Goal: Find specific page/section: Find specific page/section

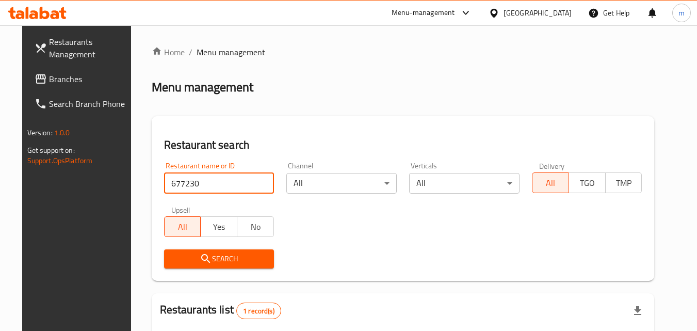
click at [71, 75] on span "Branches" at bounding box center [90, 79] width 82 height 12
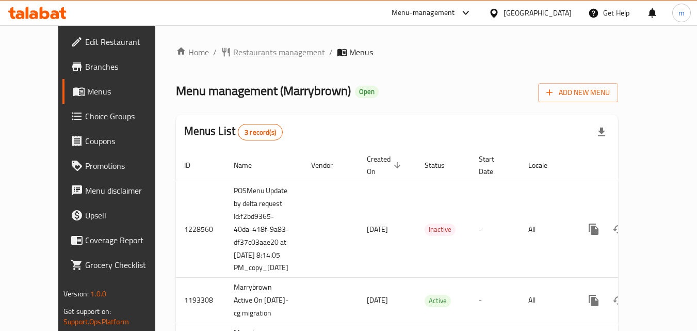
click at [240, 51] on span "Restaurants management" at bounding box center [279, 52] width 92 height 12
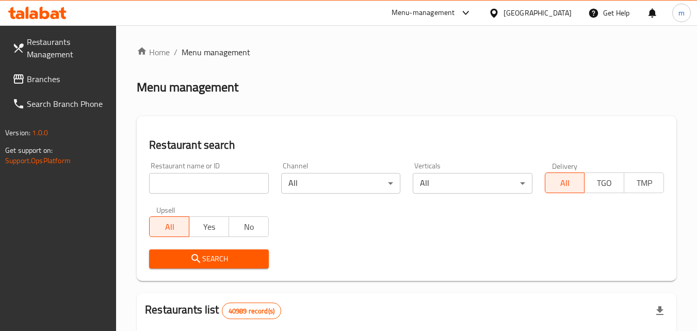
click at [222, 183] on input "search" at bounding box center [208, 183] width 119 height 21
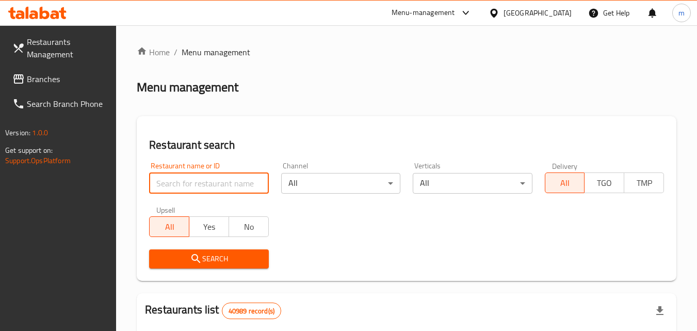
paste input "938"
type input "938"
click button "Search" at bounding box center [208, 258] width 119 height 19
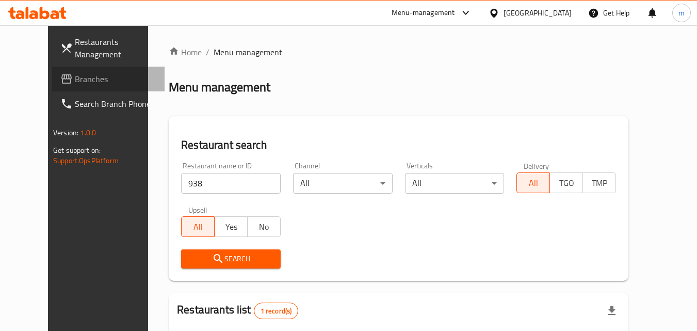
click at [75, 77] on span "Branches" at bounding box center [116, 79] width 82 height 12
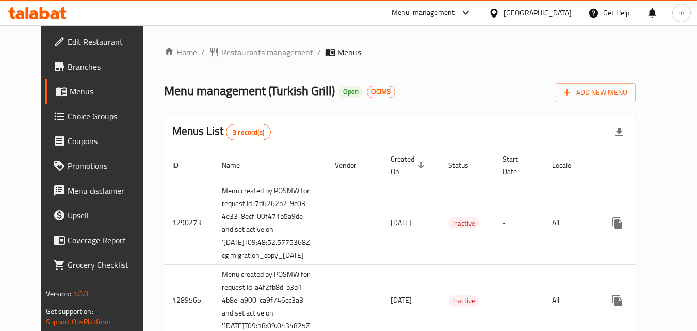
click at [258, 51] on span "Restaurants management" at bounding box center [267, 52] width 92 height 12
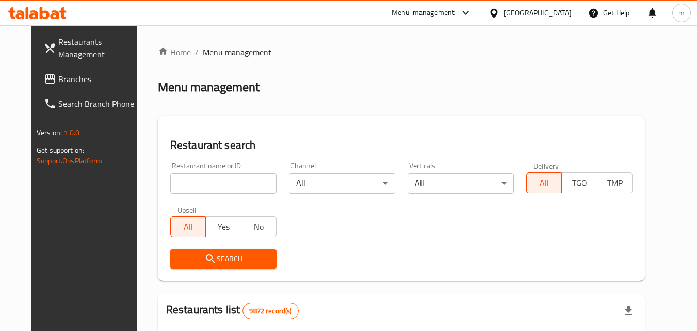
click at [216, 184] on input "search" at bounding box center [223, 183] width 106 height 21
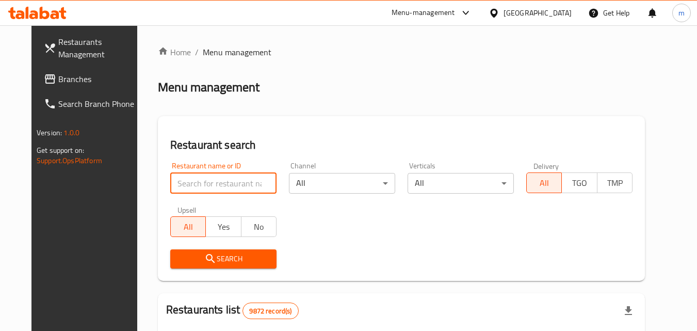
paste input "172"
type input "172"
click button "Search" at bounding box center [223, 258] width 106 height 19
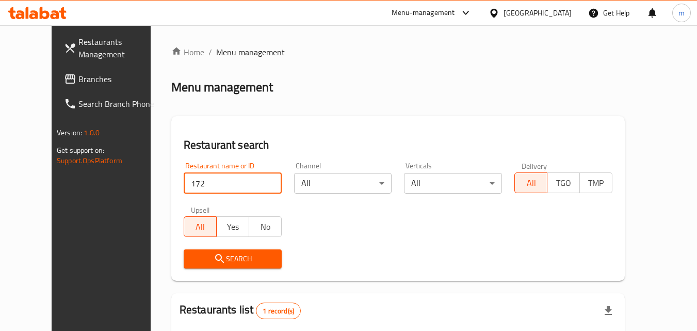
scroll to position [121, 0]
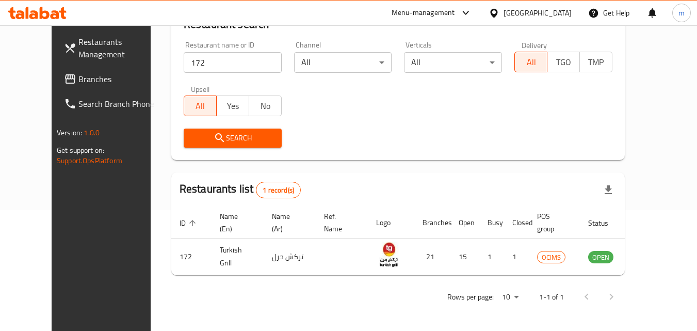
click at [68, 72] on link "Branches" at bounding box center [112, 79] width 112 height 25
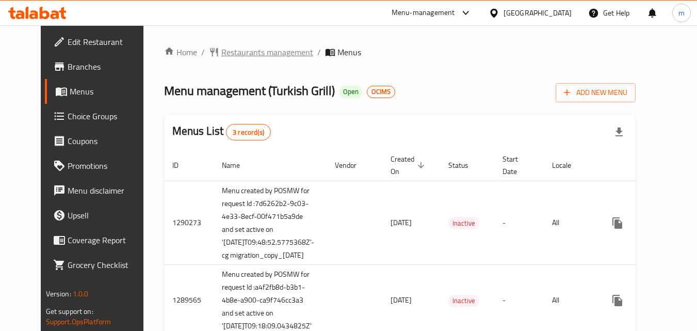
click at [241, 51] on span "Restaurants management" at bounding box center [267, 52] width 92 height 12
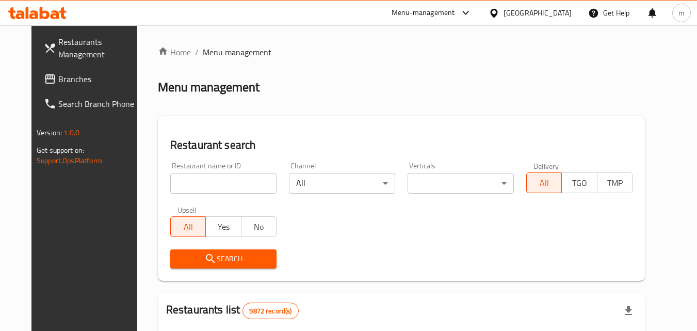
click at [213, 182] on input "search" at bounding box center [223, 183] width 106 height 21
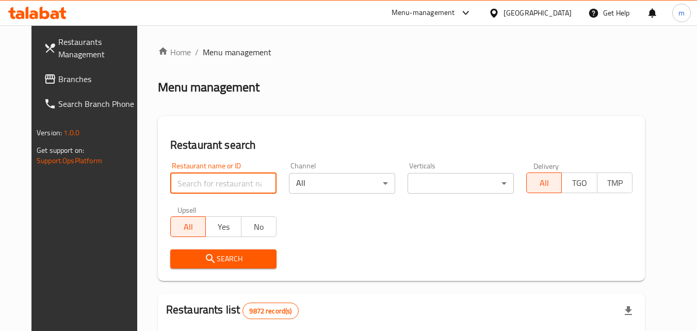
paste input "172"
type input "172"
click button "Search" at bounding box center [223, 258] width 106 height 19
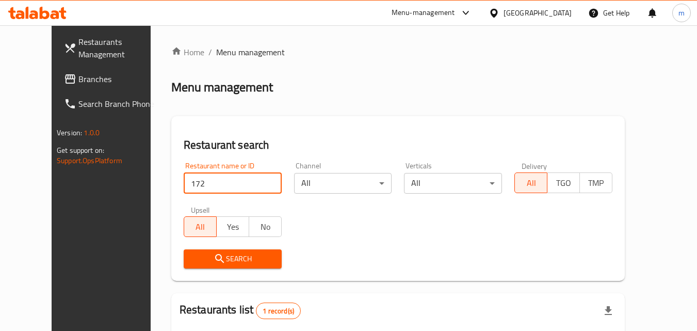
click at [78, 82] on span "Branches" at bounding box center [119, 79] width 82 height 12
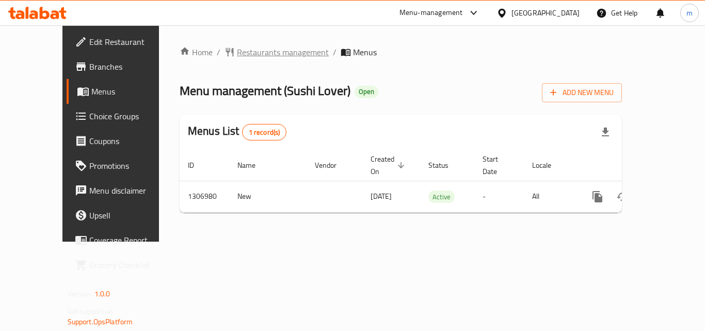
click at [239, 55] on span "Restaurants management" at bounding box center [283, 52] width 92 height 12
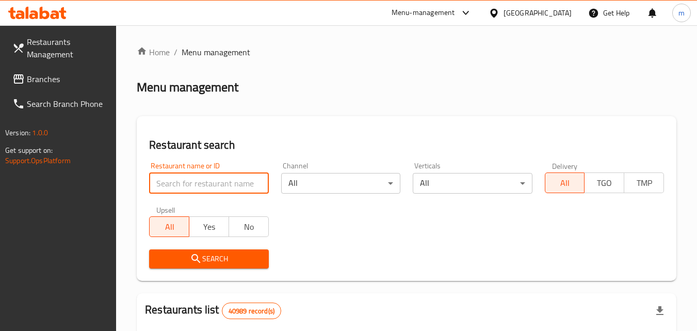
click at [204, 179] on input "search" at bounding box center [208, 183] width 119 height 21
paste input "704257"
type input "704257"
click button "Search" at bounding box center [208, 258] width 119 height 19
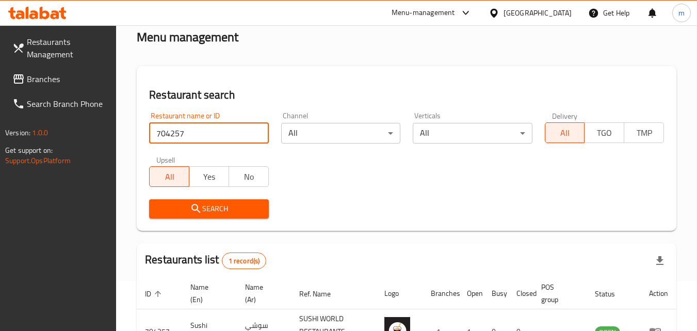
scroll to position [129, 0]
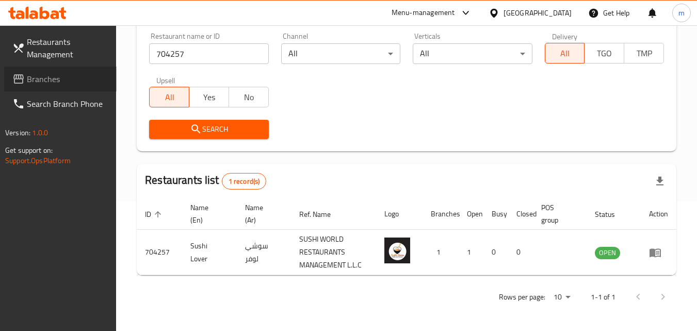
click at [61, 83] on span "Branches" at bounding box center [68, 79] width 82 height 12
